Goal: Information Seeking & Learning: Learn about a topic

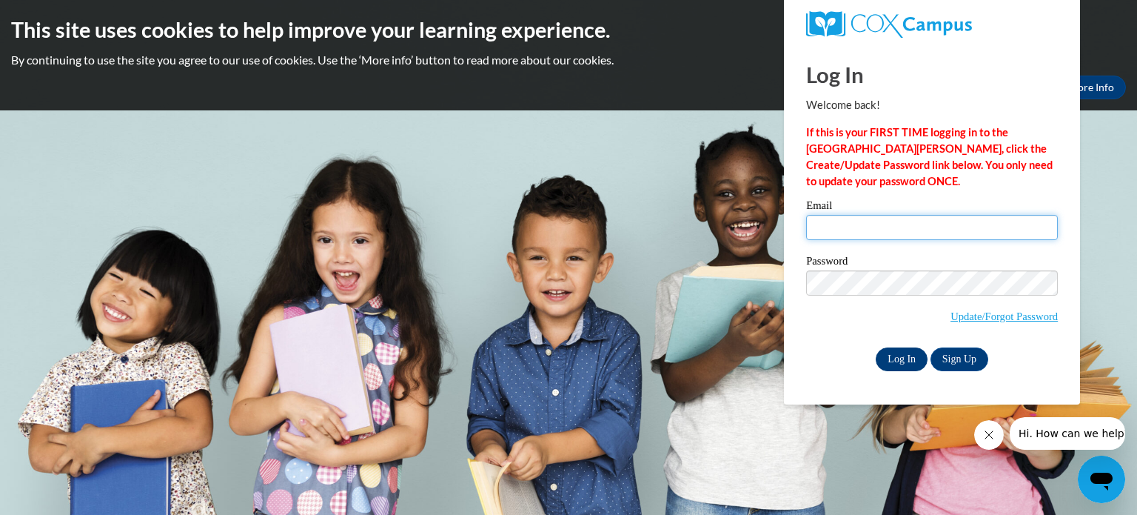
type input "jerb@kusd.edu"
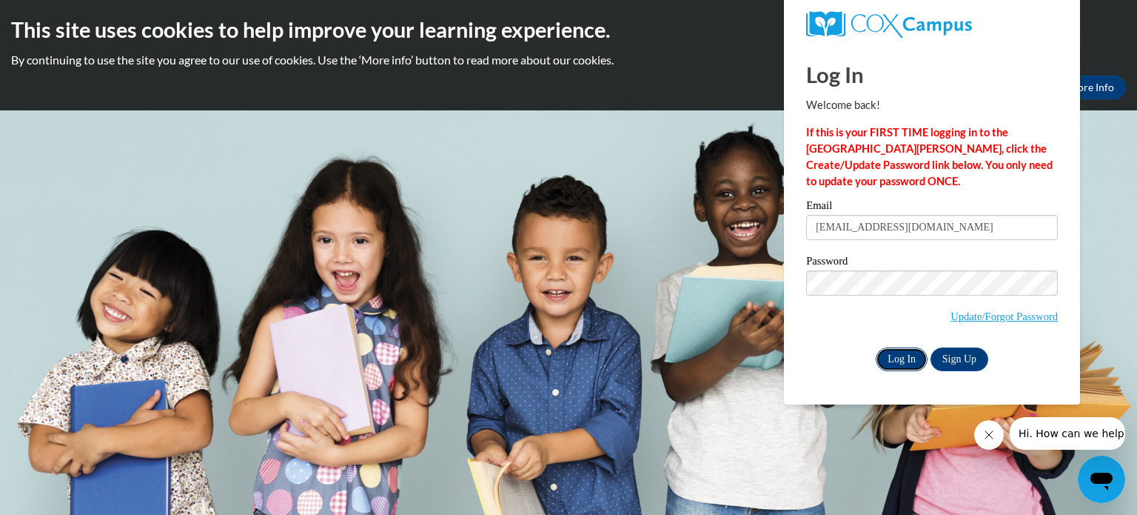
click at [893, 361] on input "Log In" at bounding box center [902, 359] width 52 height 24
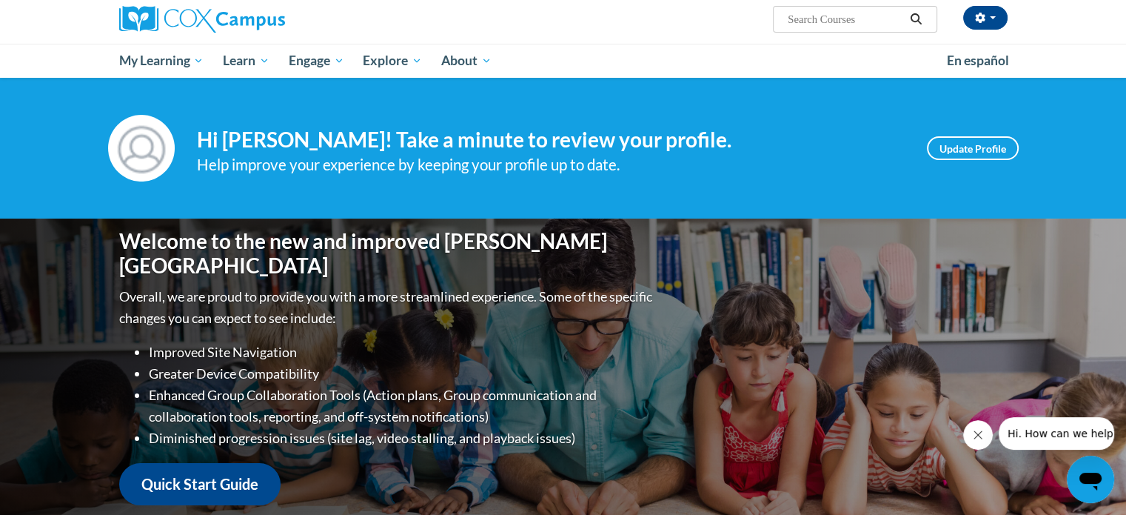
scroll to position [118, 0]
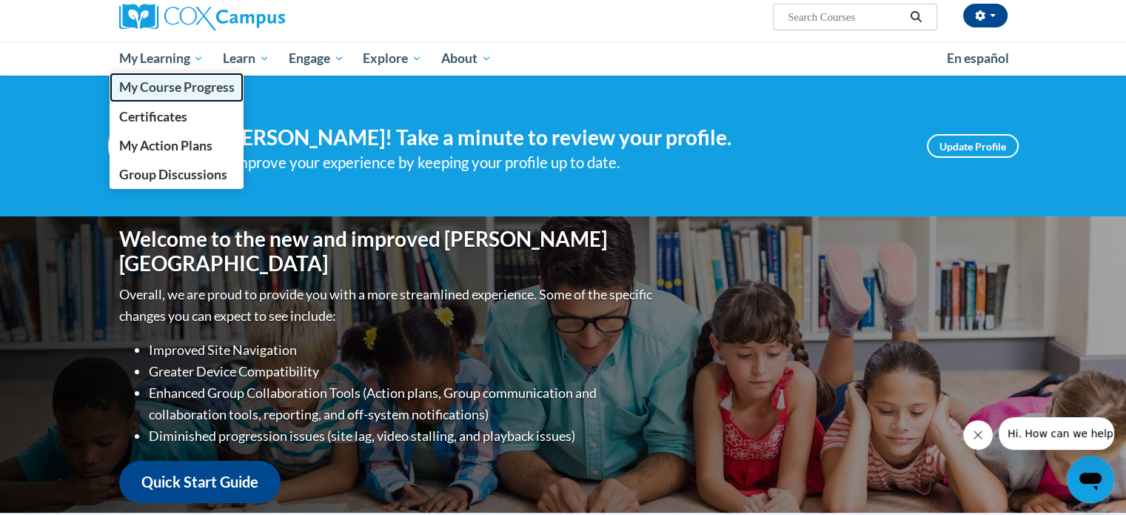
click at [192, 94] on span "My Course Progress" at bounding box center [175, 87] width 115 height 16
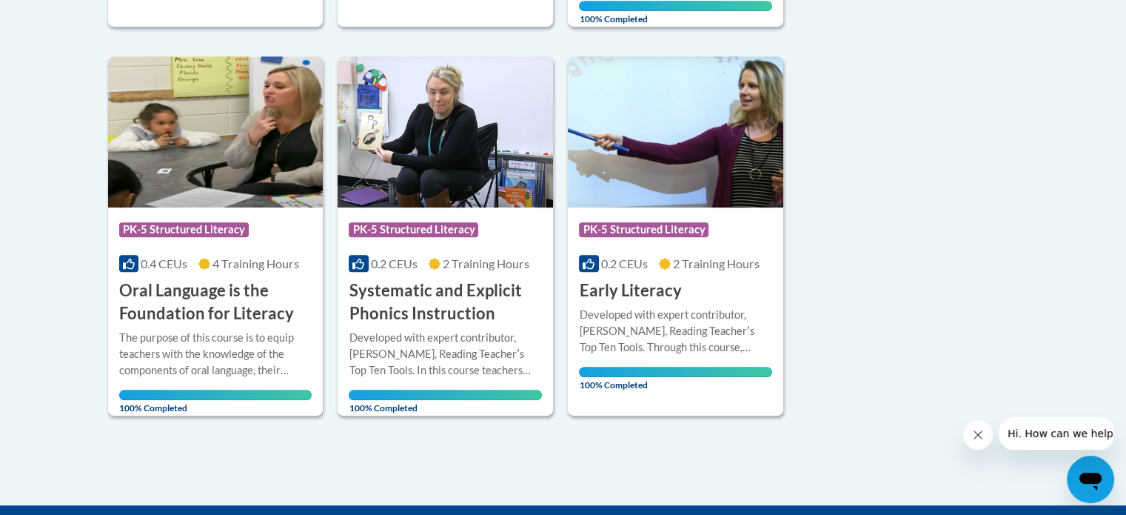
scroll to position [354, 0]
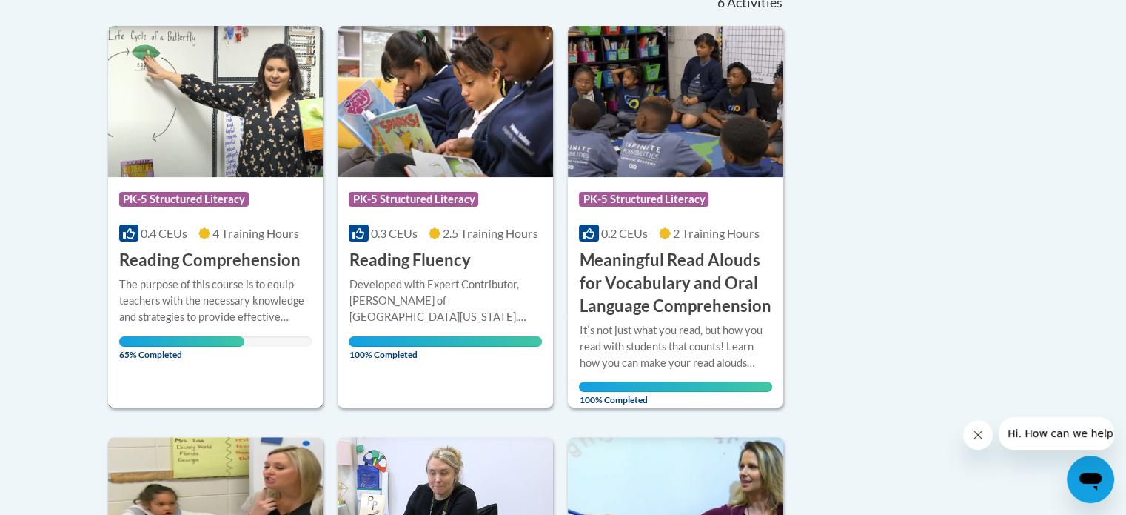
click at [213, 268] on h3 "Reading Comprehension" at bounding box center [209, 260] width 181 height 23
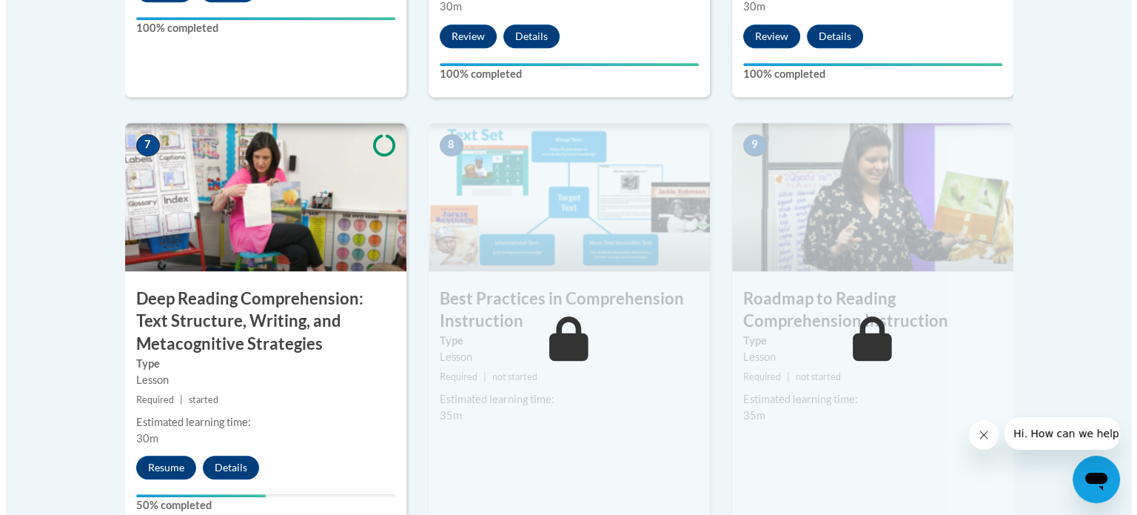
scroll to position [1214, 0]
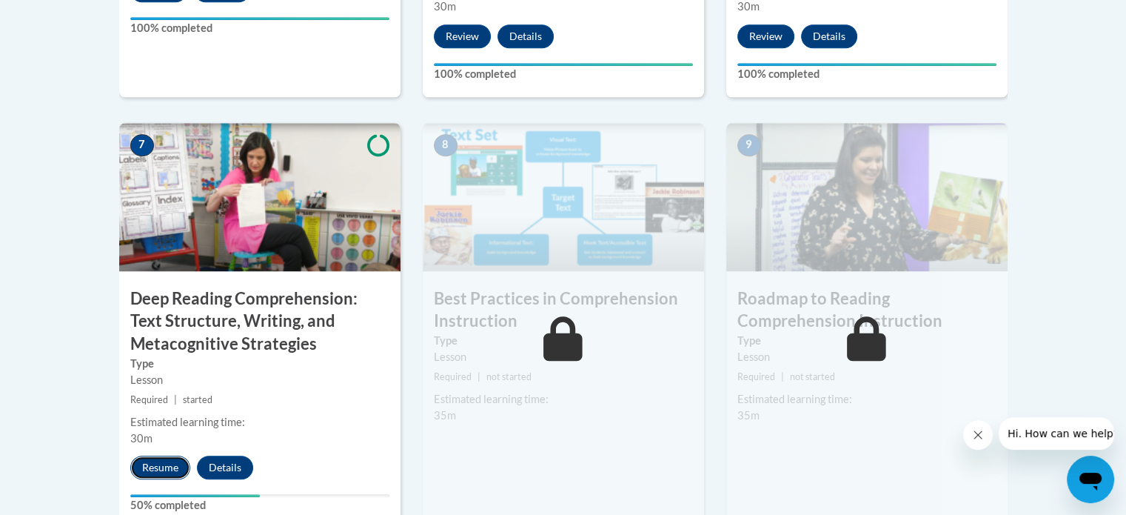
click at [155, 470] on button "Resume" at bounding box center [160, 467] width 60 height 24
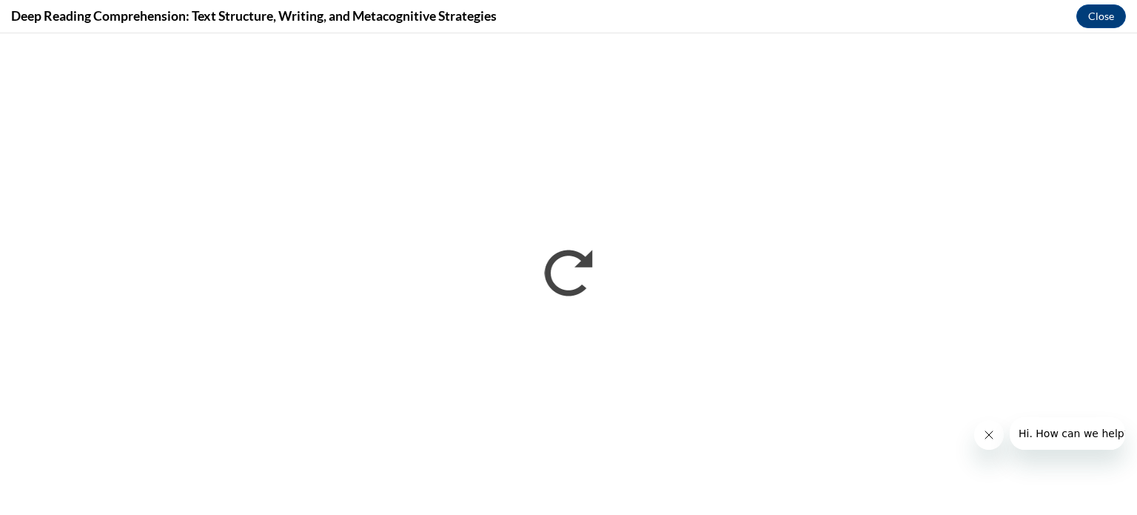
scroll to position [0, 0]
